Goal: Task Accomplishment & Management: Manage account settings

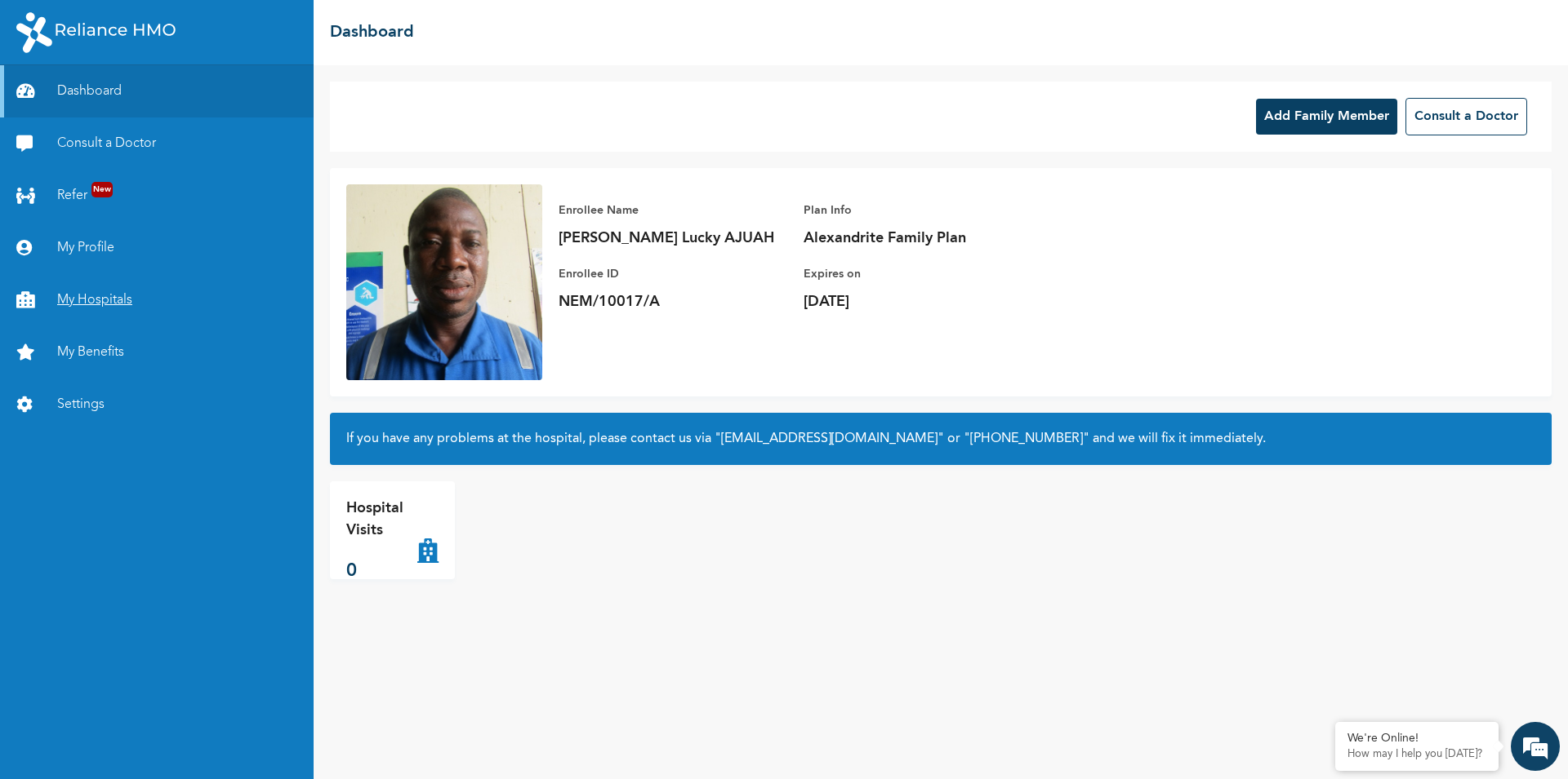
click at [89, 296] on link "My Hospitals" at bounding box center [157, 300] width 314 height 53
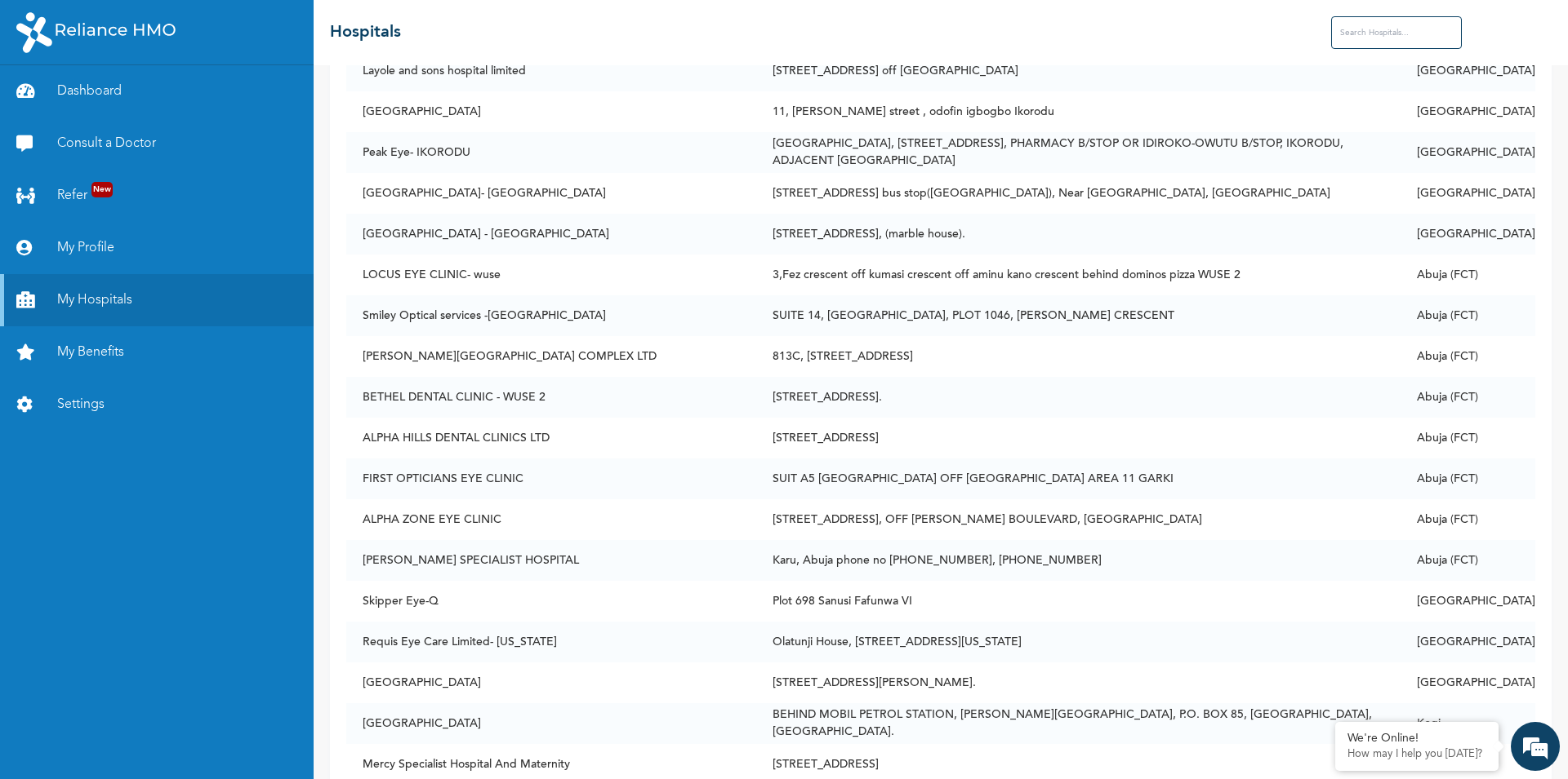
scroll to position [12163, 0]
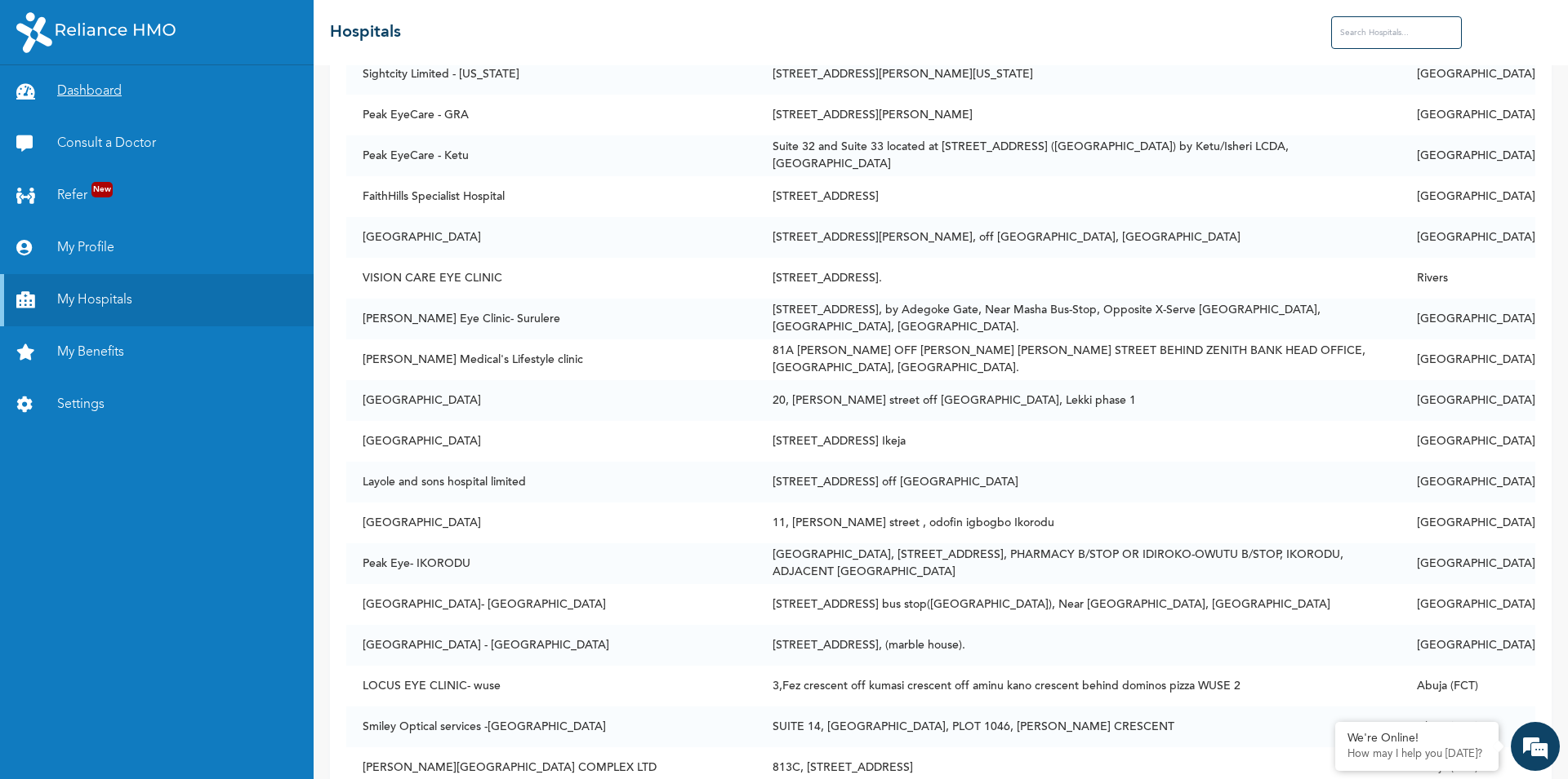
click at [100, 89] on link "Dashboard" at bounding box center [157, 91] width 314 height 53
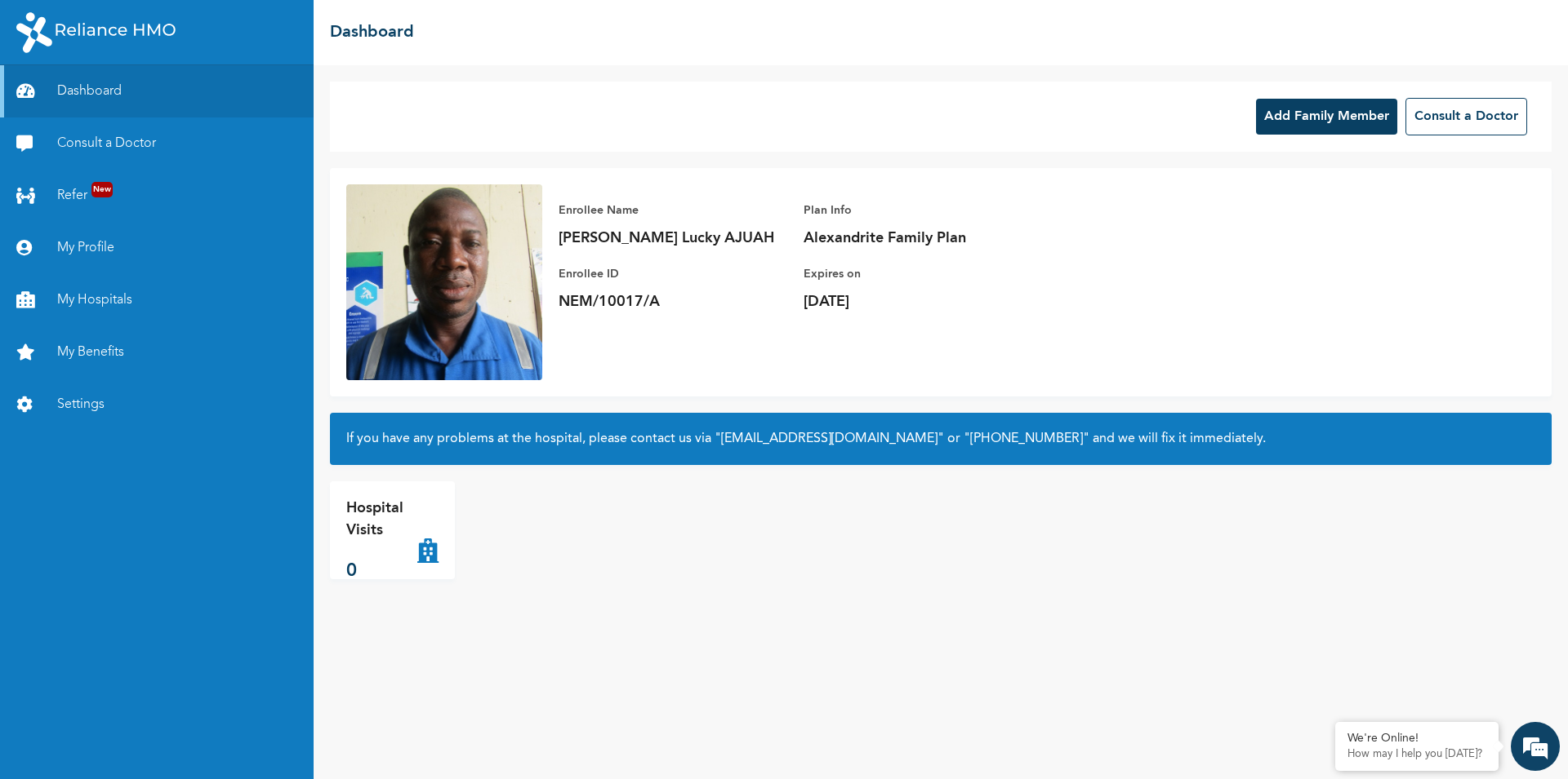
click at [1336, 117] on button "Add Family Member" at bounding box center [1325, 116] width 141 height 36
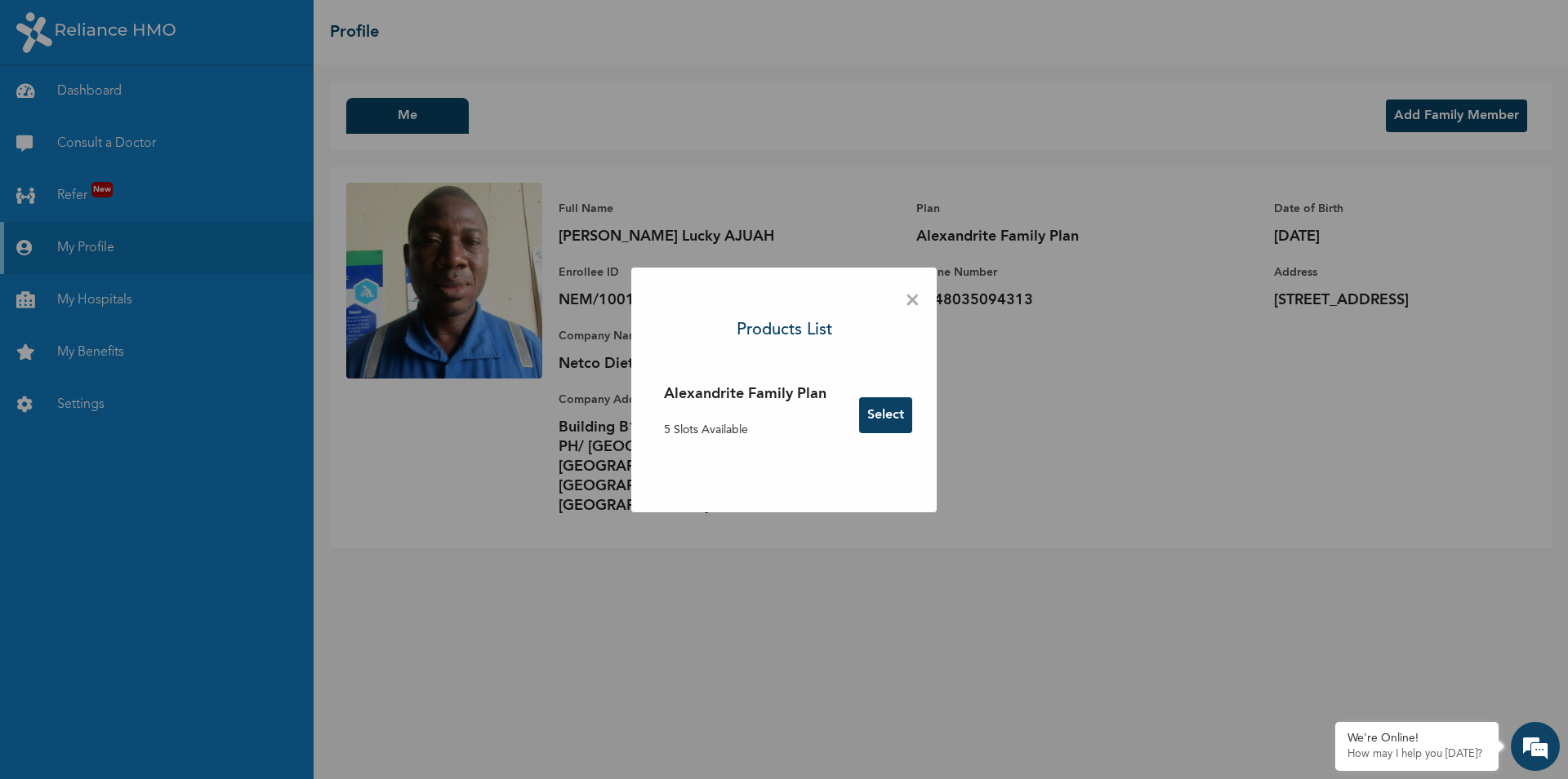
click at [881, 411] on button "Select" at bounding box center [885, 415] width 53 height 36
click at [909, 299] on span "×" at bounding box center [912, 301] width 16 height 34
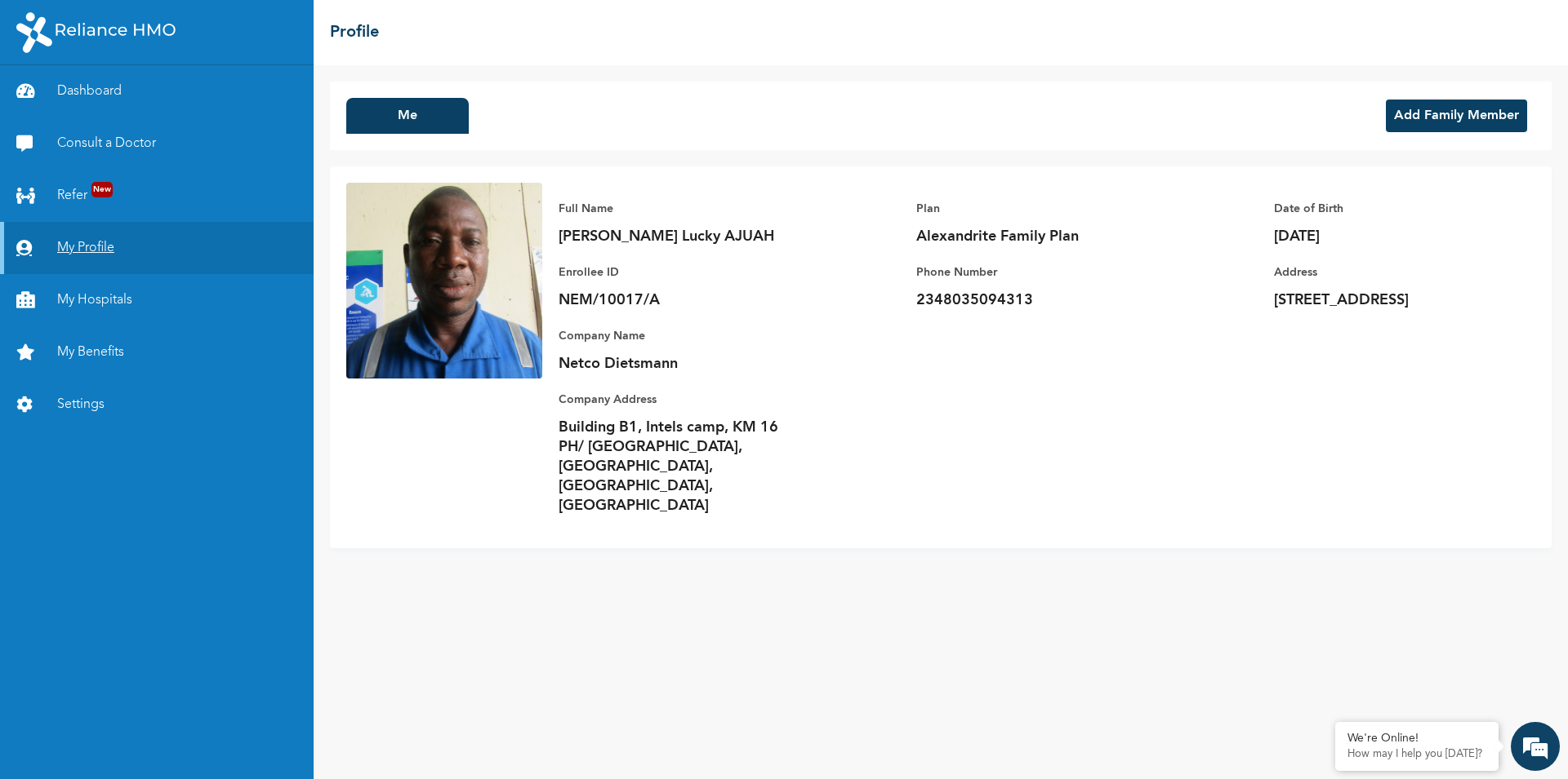
click at [87, 249] on link "My Profile" at bounding box center [157, 248] width 314 height 53
click at [89, 301] on link "My Hospitals" at bounding box center [157, 300] width 314 height 53
